Goal: Task Accomplishment & Management: Use online tool/utility

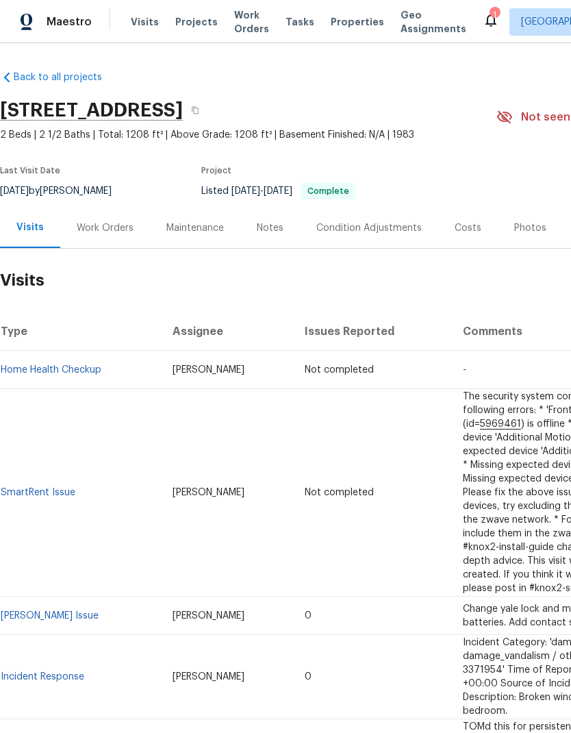
click at [338, 21] on span "Properties" at bounding box center [357, 22] width 53 height 14
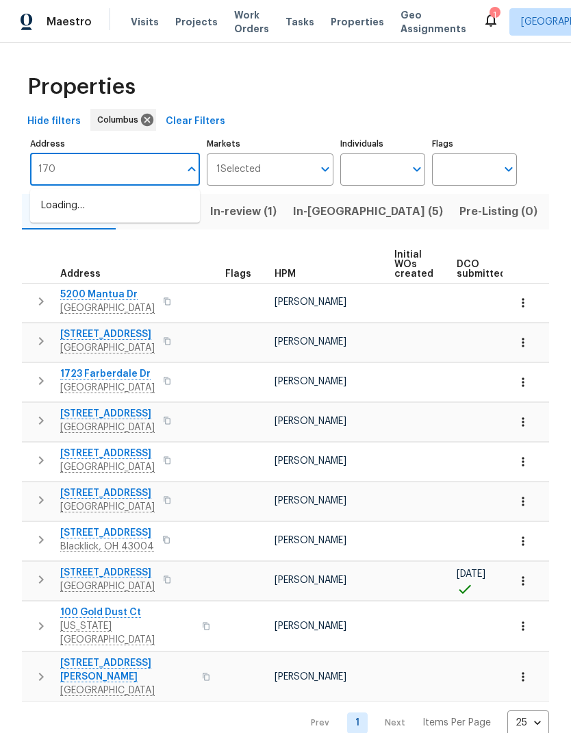
type input "1701"
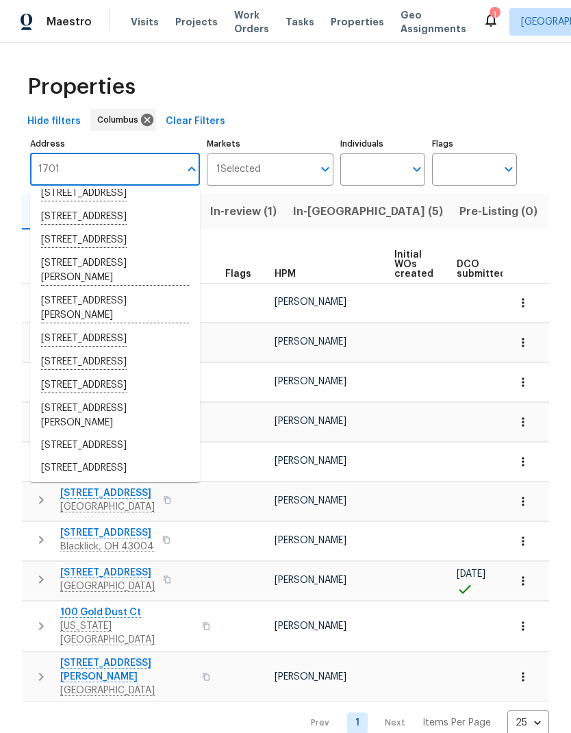
scroll to position [121, 0]
click at [165, 251] on li "1701 E Whittier St Columbus OH 43206" at bounding box center [115, 239] width 170 height 23
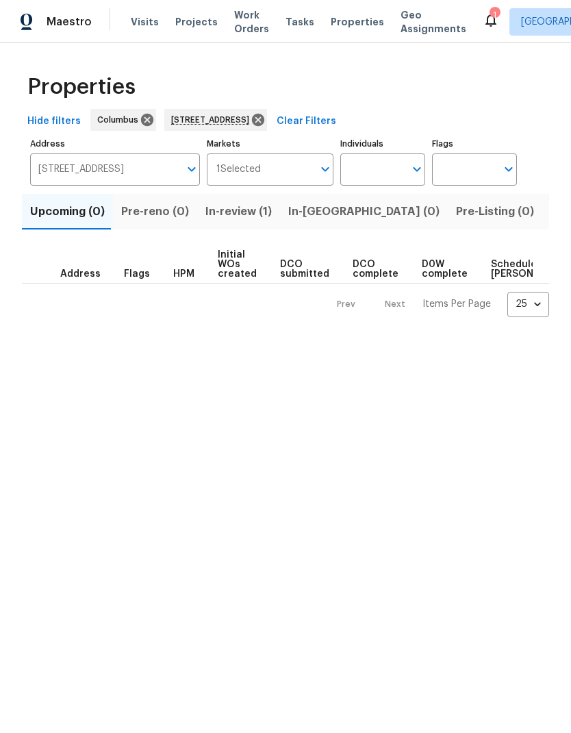
click at [225, 229] on button "In-review (1)" at bounding box center [238, 212] width 83 height 36
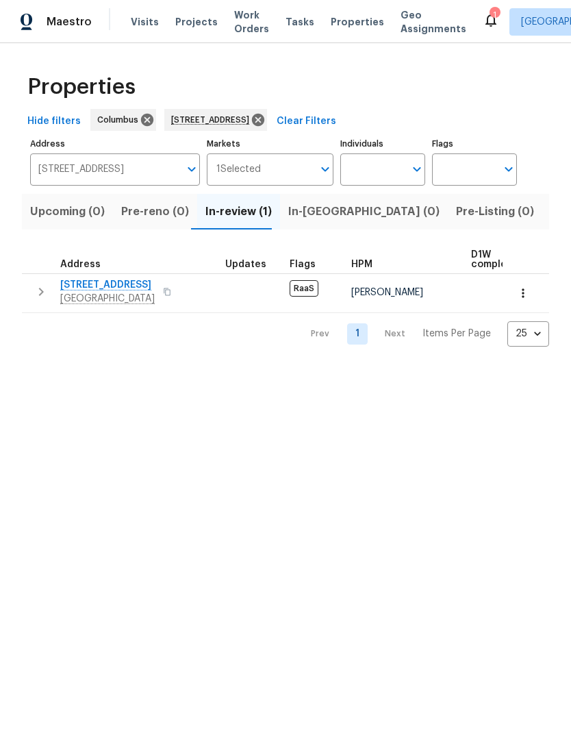
click at [106, 282] on span "[STREET_ADDRESS]" at bounding box center [107, 285] width 94 height 14
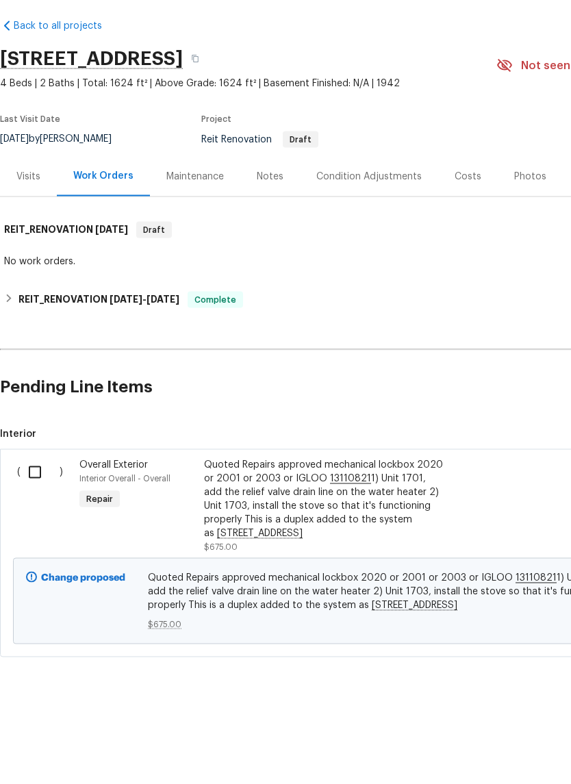
scroll to position [18, 0]
click at [33, 509] on input "checkbox" at bounding box center [40, 523] width 39 height 29
checkbox input "true"
click at [510, 737] on button "Create Work Order" at bounding box center [492, 749] width 113 height 25
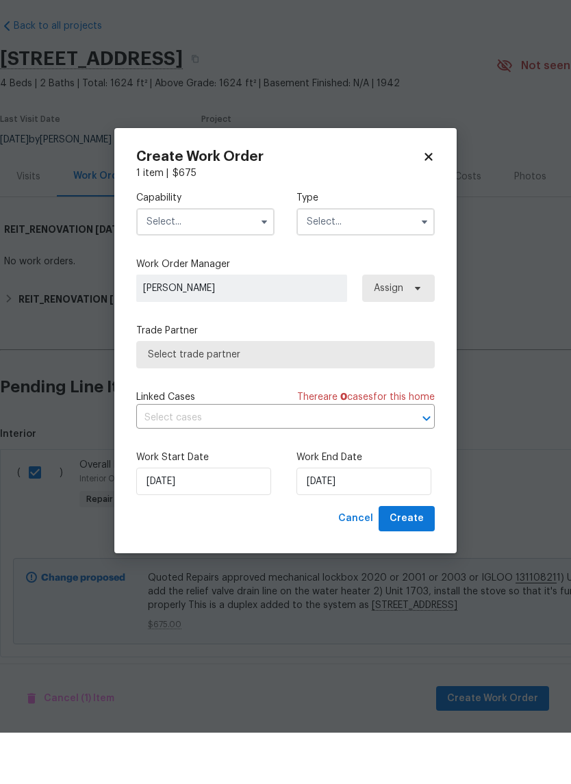
click at [230, 260] on input "text" at bounding box center [205, 273] width 138 height 27
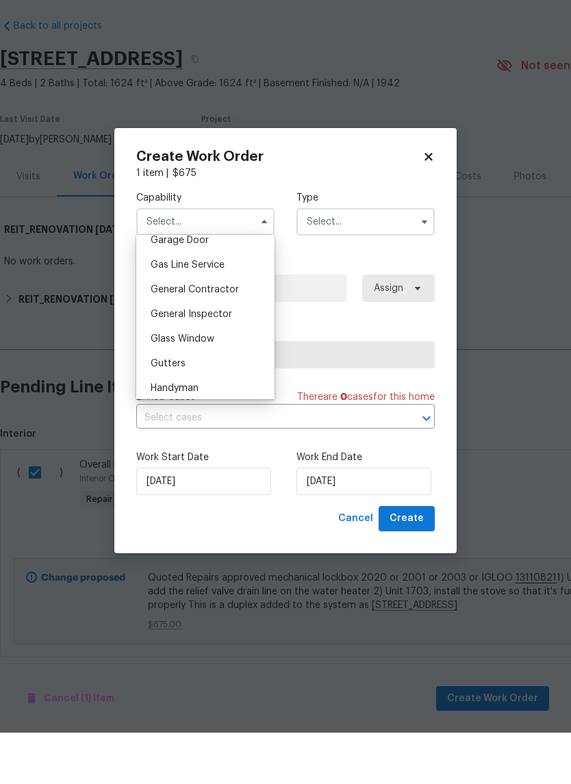
scroll to position [614, 0]
click at [220, 331] on div "General Contractor" at bounding box center [205, 343] width 131 height 25
type input "General Contractor"
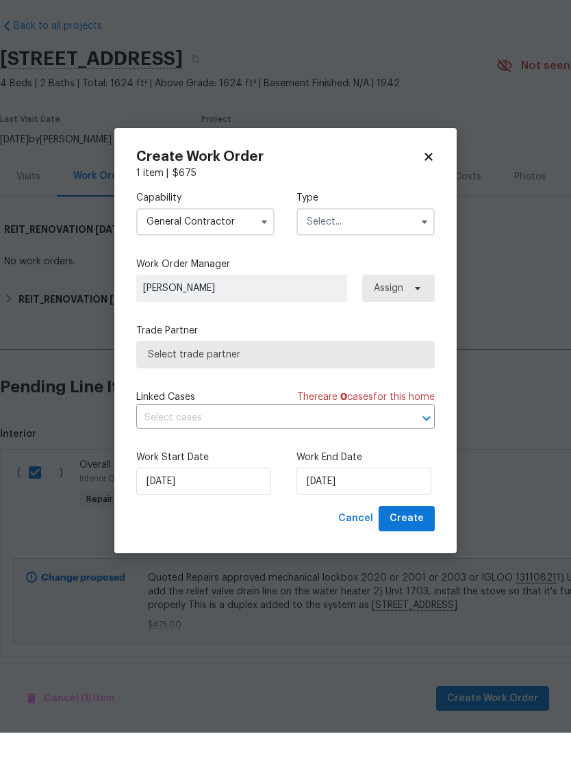
click at [386, 260] on input "text" at bounding box center [365, 273] width 138 height 27
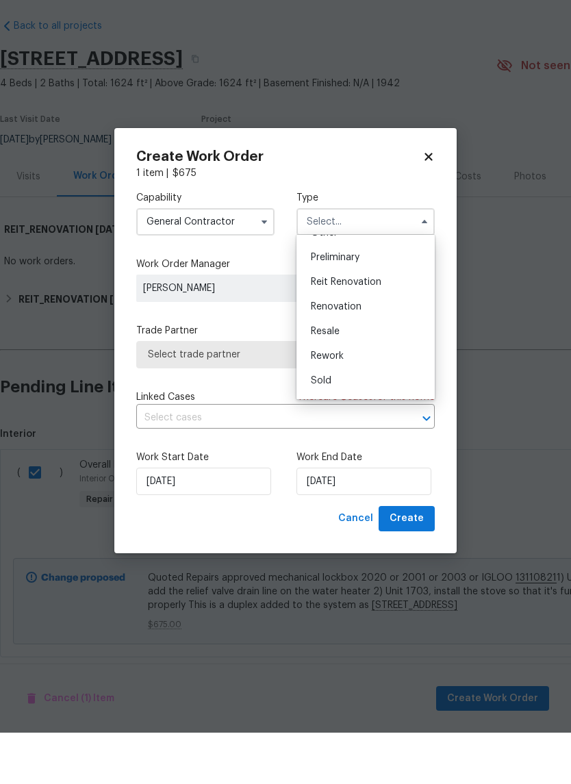
scroll to position [300, 0]
click at [380, 318] on span "Reit Renovation" at bounding box center [346, 323] width 71 height 10
type input "Reit Renovation"
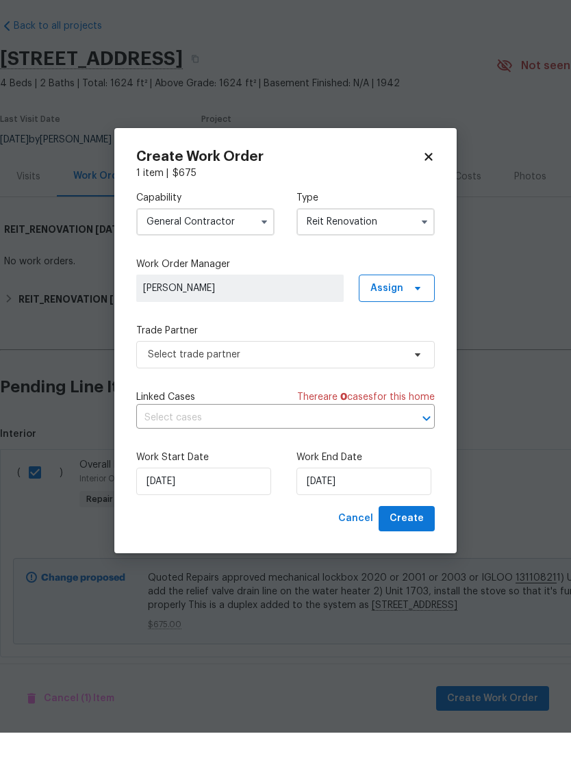
scroll to position [0, 0]
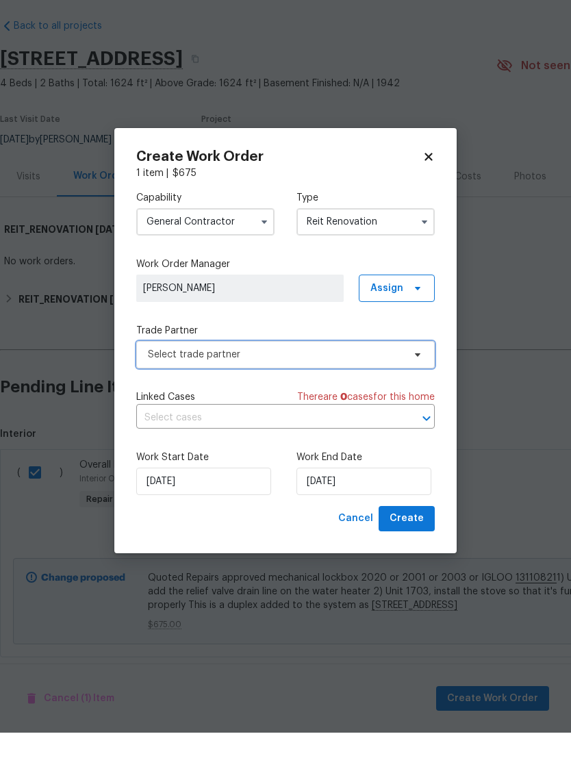
click at [381, 399] on span "Select trade partner" at bounding box center [275, 406] width 255 height 14
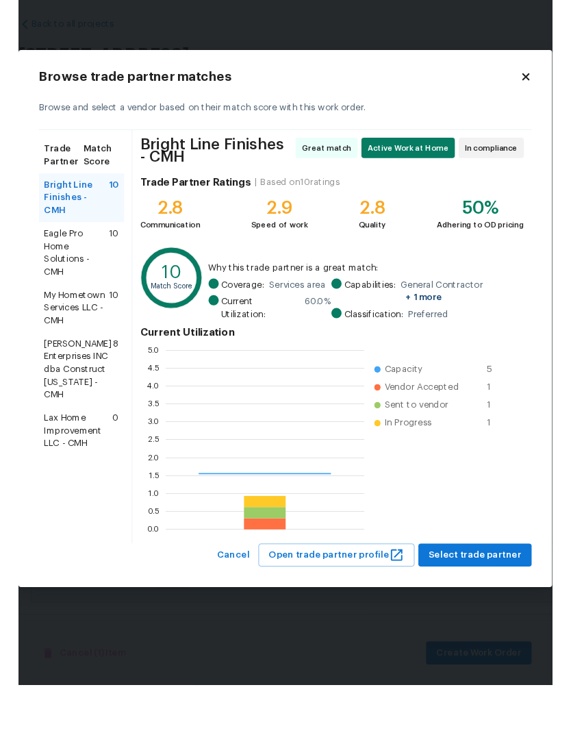
scroll to position [192, 212]
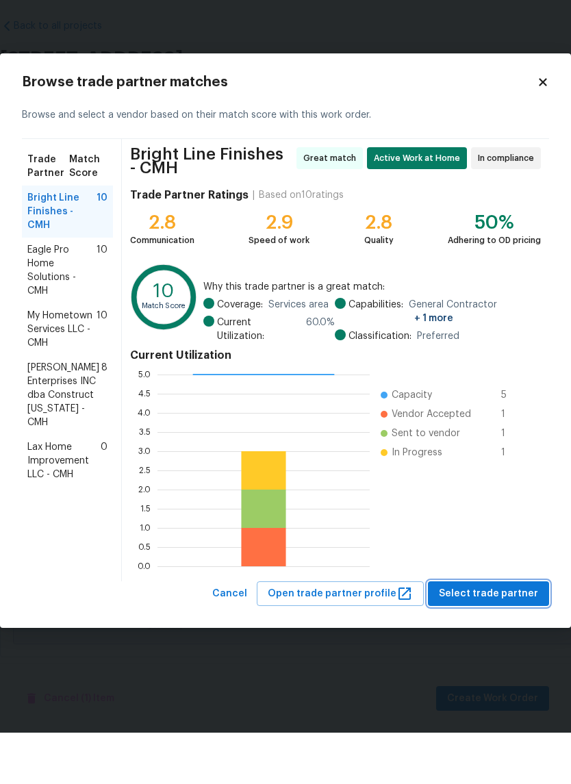
click at [502, 637] on span "Select trade partner" at bounding box center [488, 645] width 99 height 17
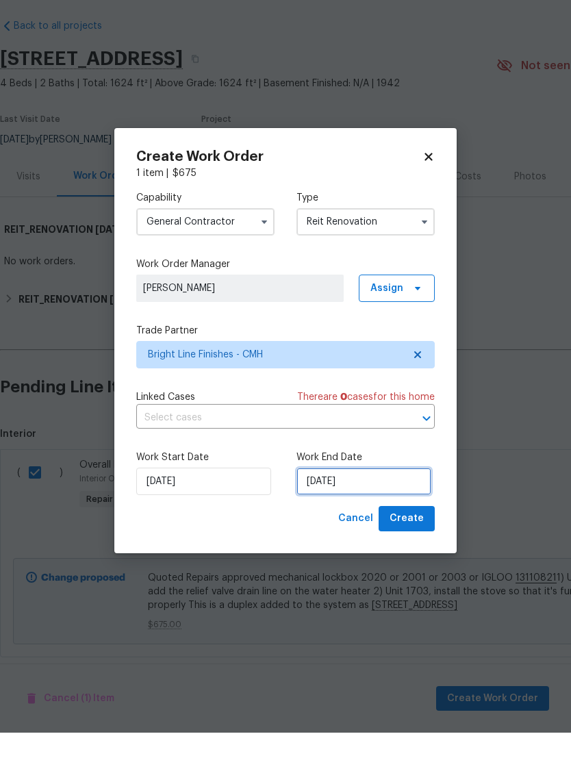
click at [385, 519] on input "[DATE]" at bounding box center [363, 532] width 135 height 27
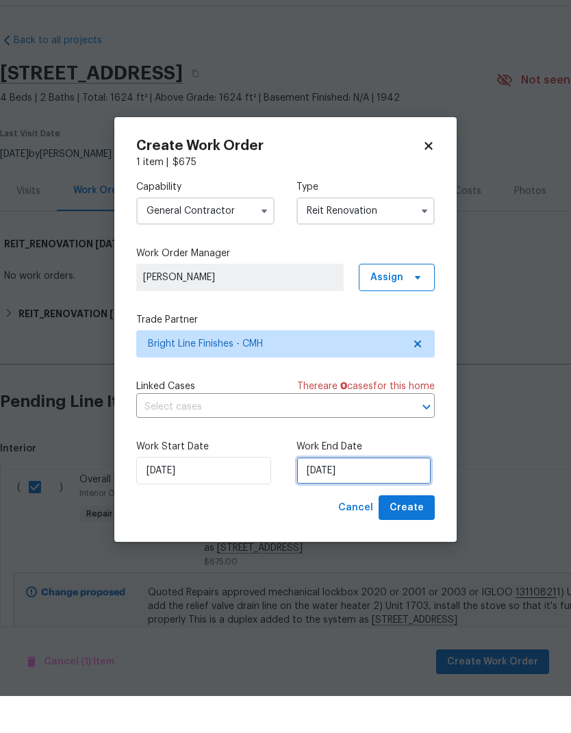
scroll to position [49, 0]
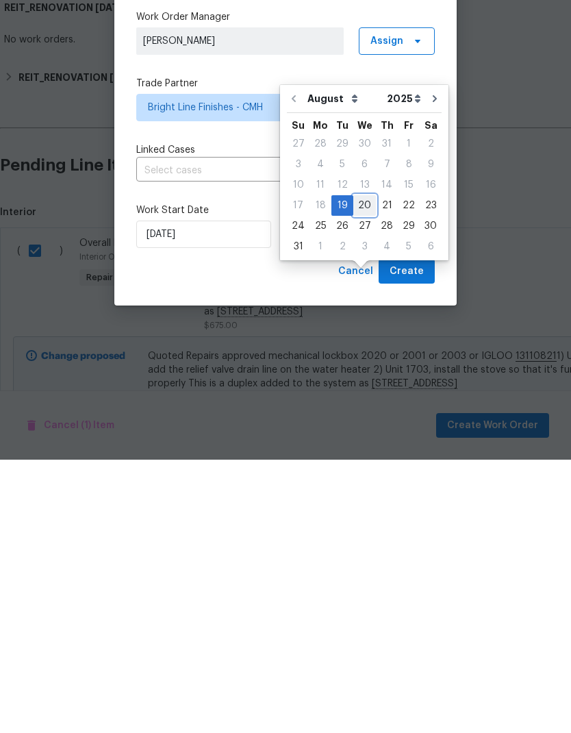
click at [353, 469] on div "20" at bounding box center [364, 478] width 23 height 19
type input "[DATE]"
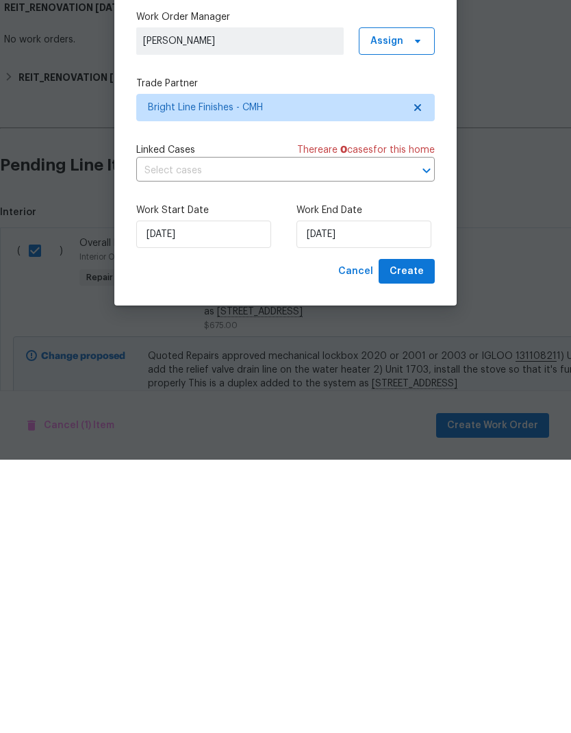
scroll to position [55, 0]
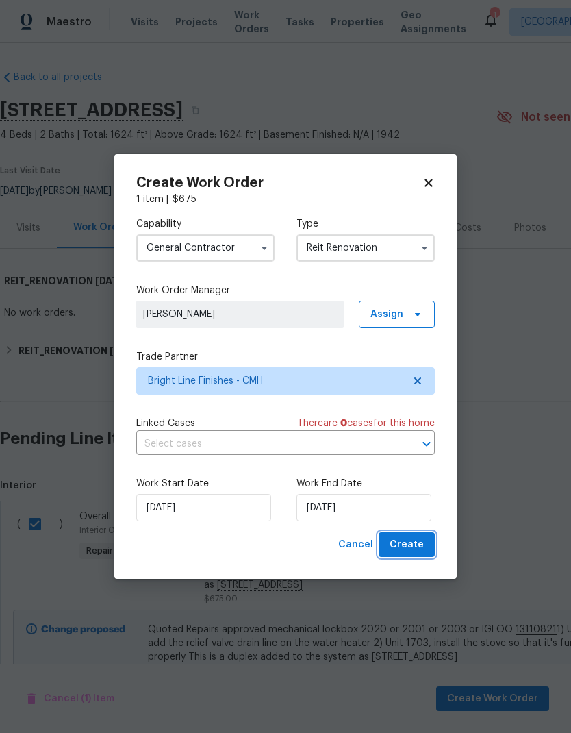
click at [420, 549] on span "Create" at bounding box center [407, 544] width 34 height 17
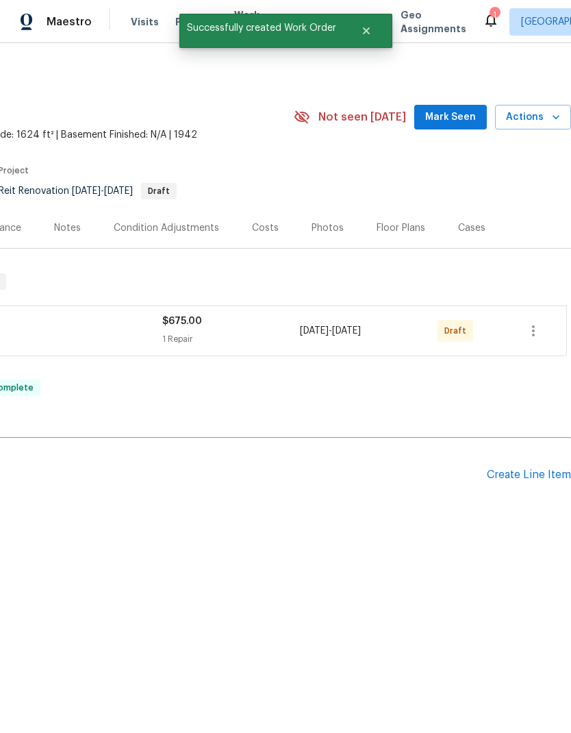
scroll to position [0, 203]
click at [538, 337] on icon "button" at bounding box center [533, 331] width 16 height 16
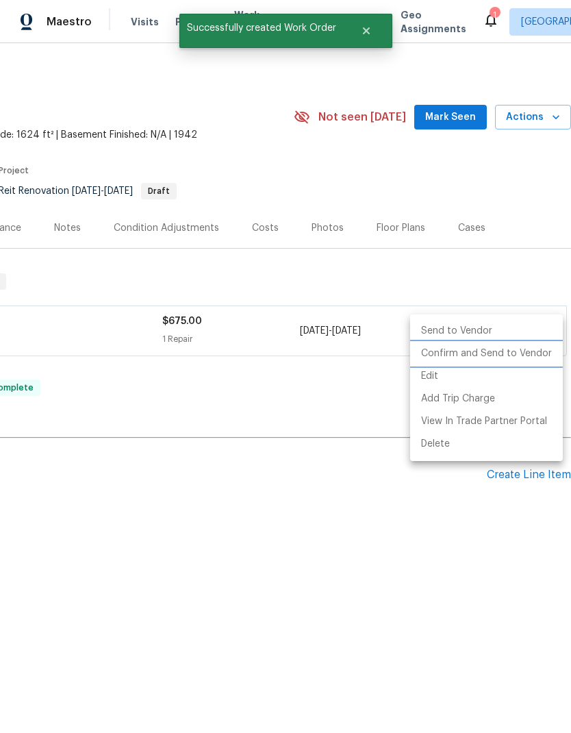
click at [523, 360] on li "Confirm and Send to Vendor" at bounding box center [486, 353] width 153 height 23
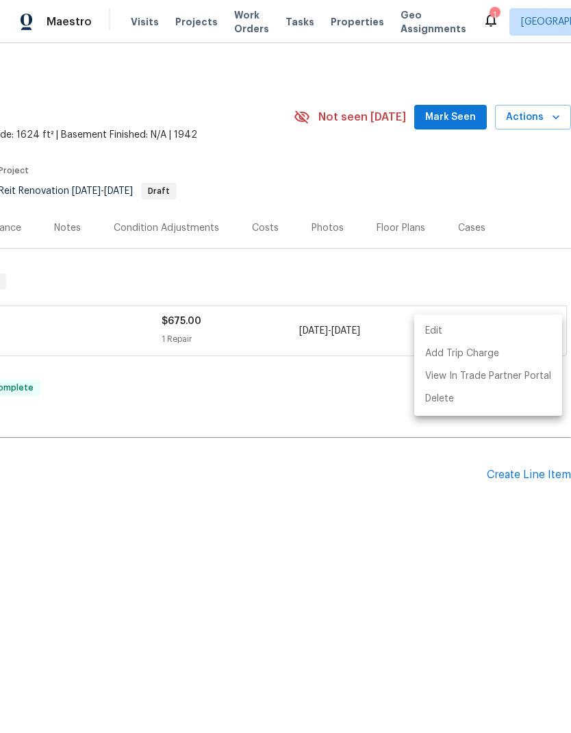
click at [334, 694] on div at bounding box center [285, 366] width 571 height 733
